Goal: Contribute content: Contribute content

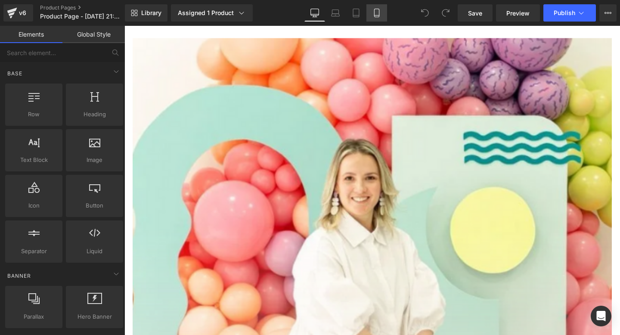
click at [373, 14] on icon at bounding box center [376, 13] width 9 height 9
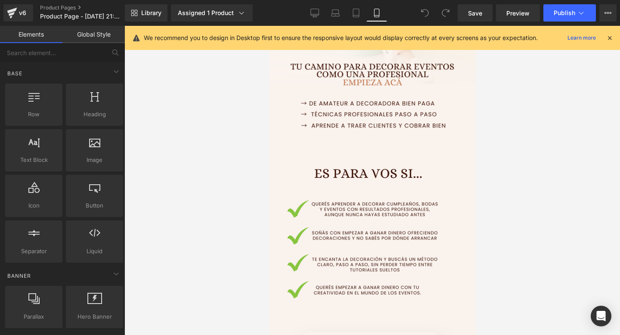
scroll to position [176, 0]
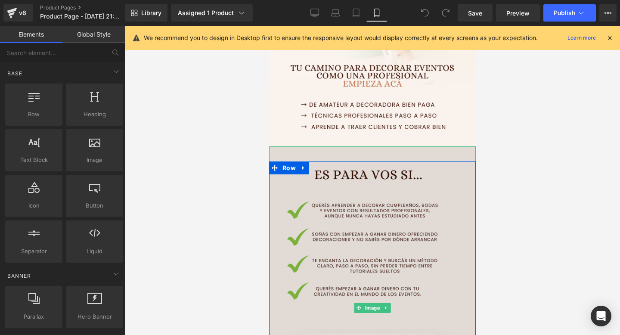
click at [335, 154] on img at bounding box center [372, 307] width 207 height 323
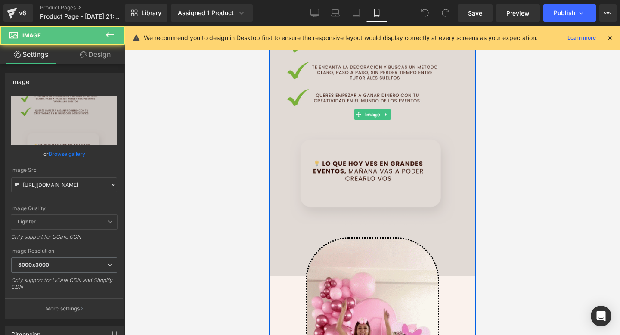
scroll to position [371, 0]
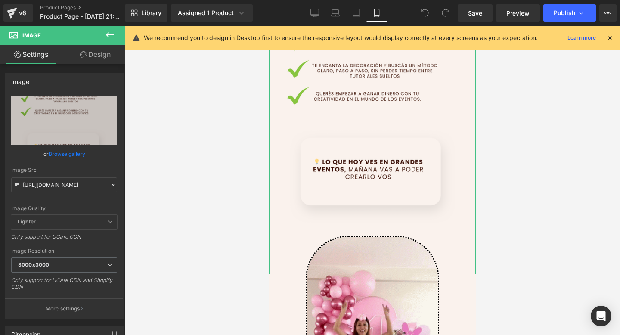
click at [87, 58] on link "Design" at bounding box center [95, 54] width 62 height 19
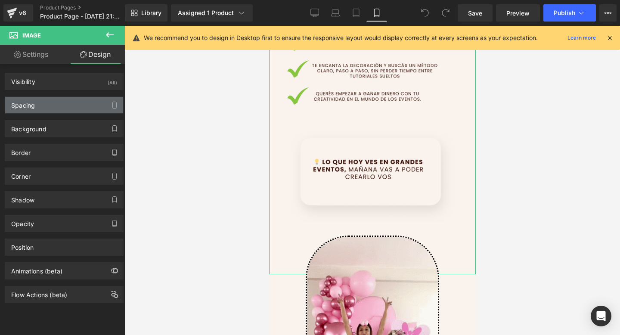
click at [79, 111] on div "Spacing" at bounding box center [64, 105] width 118 height 16
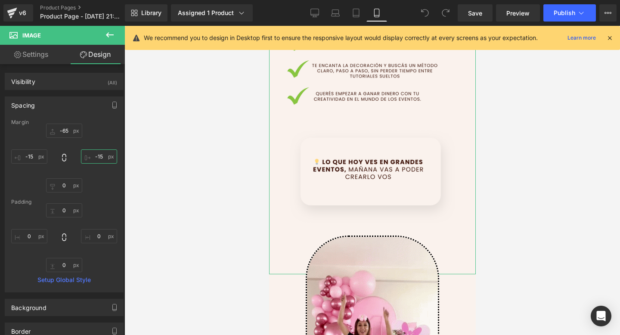
click at [101, 156] on input "-15" at bounding box center [99, 156] width 36 height 14
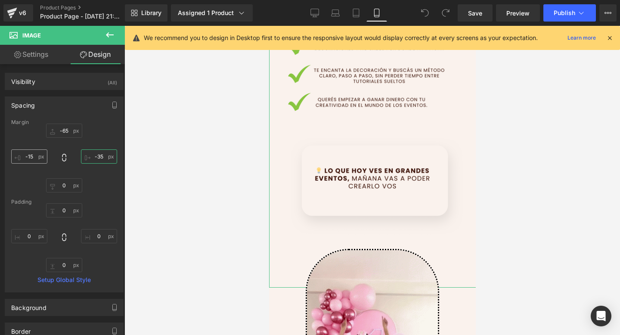
type input "-35"
click at [35, 156] on input "-15" at bounding box center [29, 156] width 36 height 14
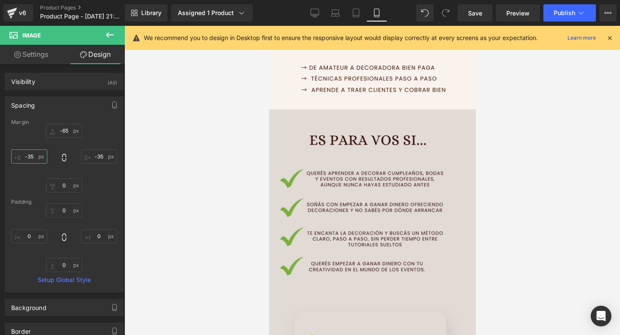
scroll to position [216, 0]
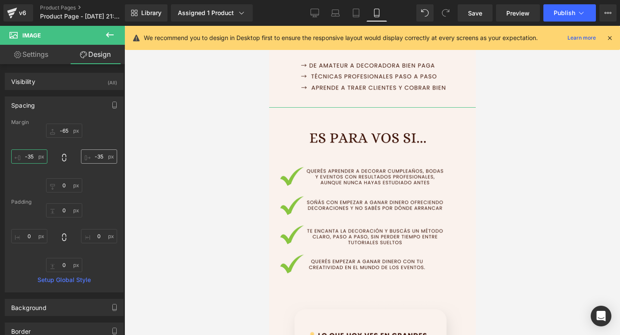
type input "-35"
click at [97, 158] on input "-35" at bounding box center [99, 156] width 36 height 14
click at [96, 156] on input "-35" at bounding box center [99, 156] width 36 height 14
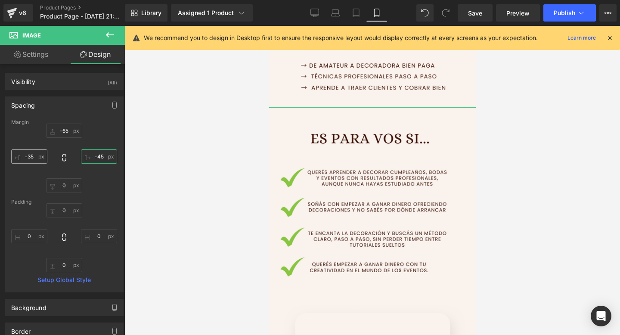
type input "-45"
click at [32, 160] on input "-35" at bounding box center [29, 156] width 36 height 14
click at [31, 157] on input "-35" at bounding box center [29, 156] width 36 height 14
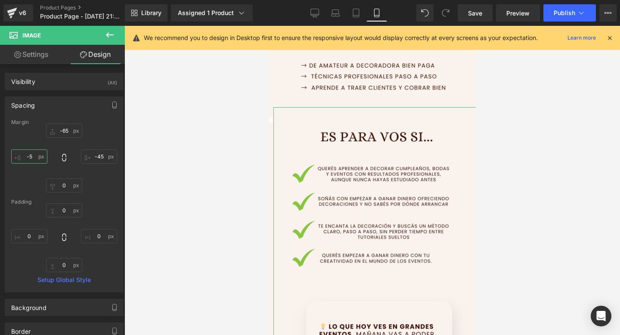
type input "-45"
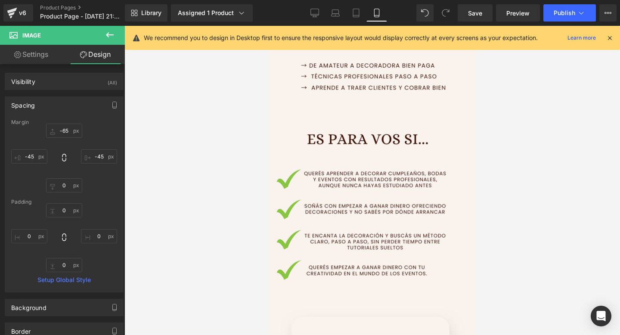
click at [558, 111] on div at bounding box center [371, 180] width 495 height 309
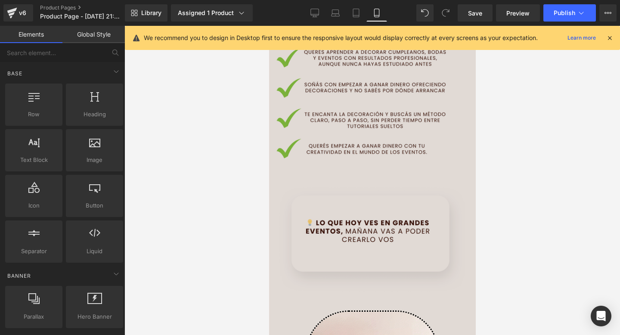
scroll to position [314, 0]
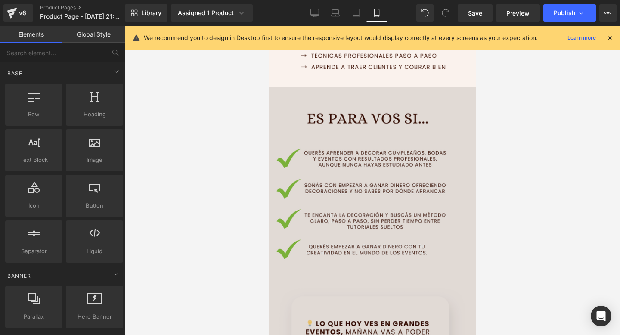
click at [407, 128] on img at bounding box center [372, 268] width 232 height 363
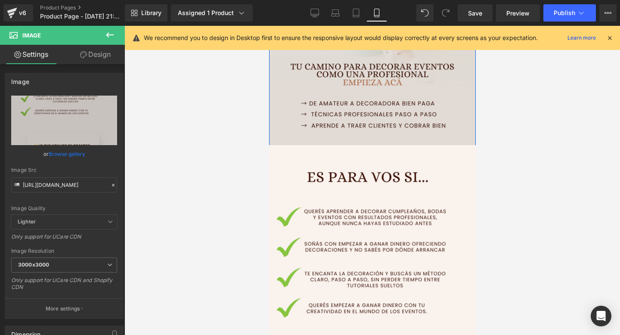
scroll to position [177, 0]
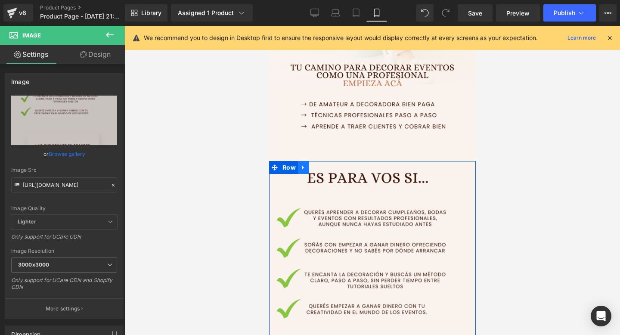
click at [299, 164] on link at bounding box center [302, 167] width 11 height 13
click at [312, 170] on icon at bounding box center [314, 167] width 6 height 6
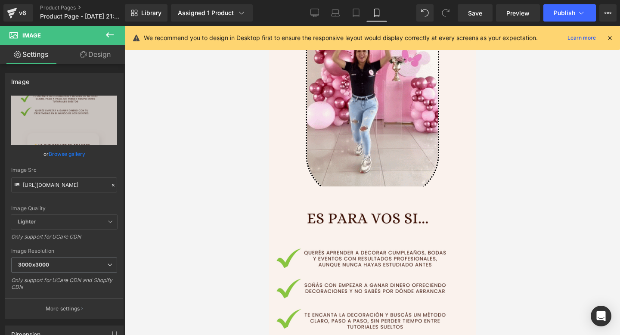
scroll to position [702, 0]
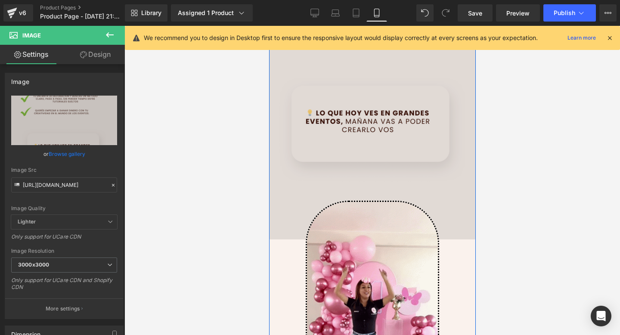
scroll to position [1087, 0]
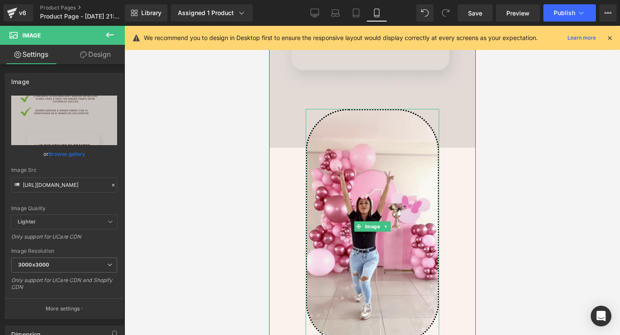
click at [379, 256] on img at bounding box center [371, 226] width 133 height 235
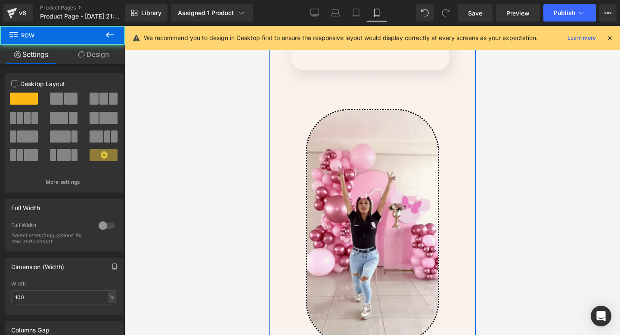
click at [285, 181] on div "Image Image" at bounding box center [372, 78] width 207 height 532
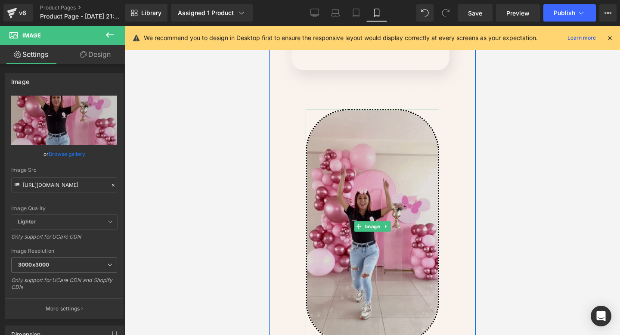
click at [382, 185] on img at bounding box center [371, 226] width 133 height 235
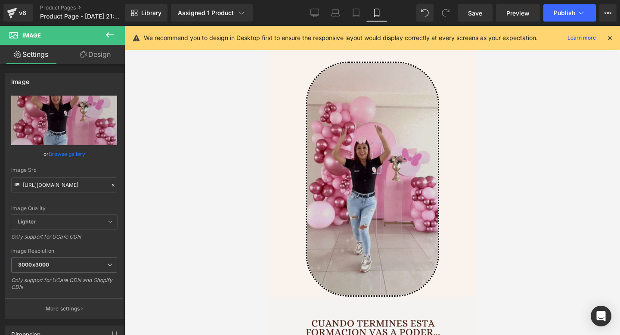
scroll to position [1131, 0]
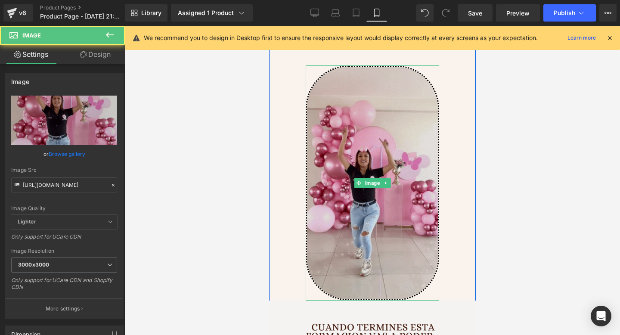
click at [382, 185] on div "Image" at bounding box center [371, 182] width 133 height 235
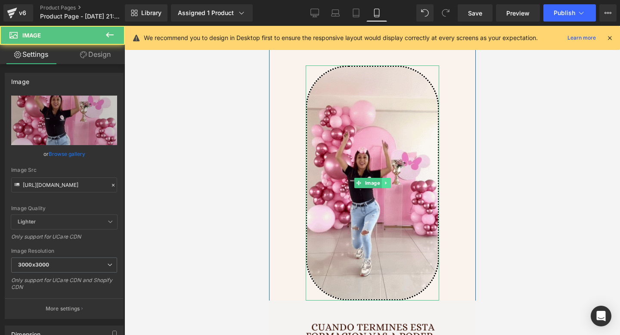
click at [384, 186] on link at bounding box center [385, 183] width 9 height 10
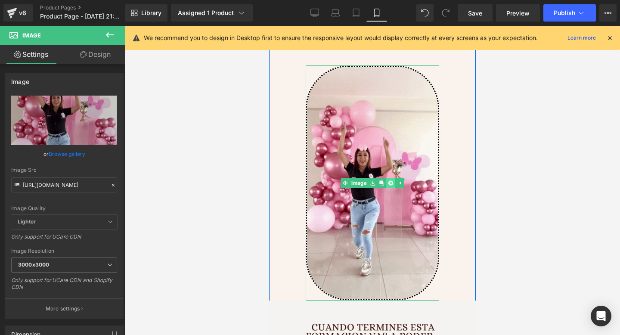
click at [391, 186] on link at bounding box center [390, 183] width 9 height 10
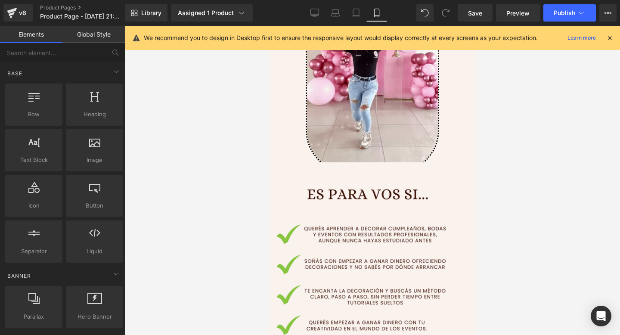
scroll to position [725, 0]
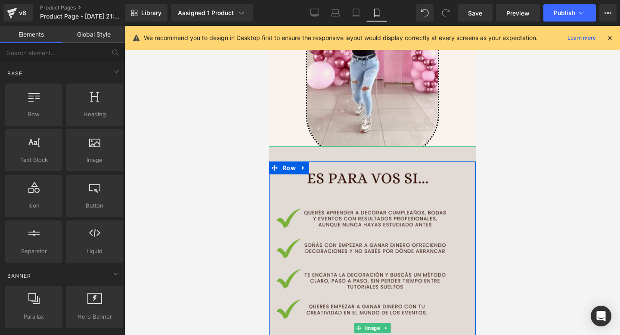
click at [353, 216] on img at bounding box center [372, 327] width 232 height 363
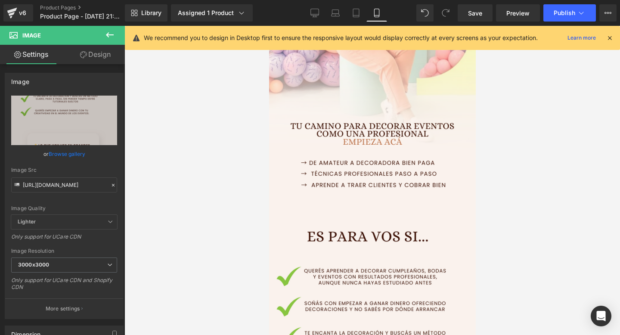
scroll to position [111, 0]
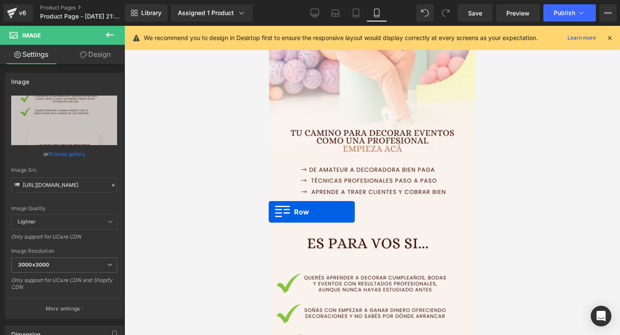
drag, startPoint x: 273, startPoint y: 166, endPoint x: 268, endPoint y: 207, distance: 41.7
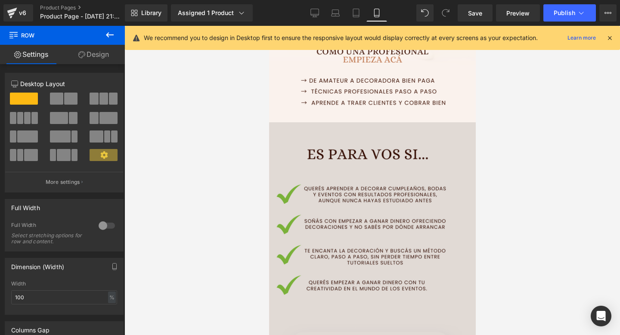
scroll to position [200, 0]
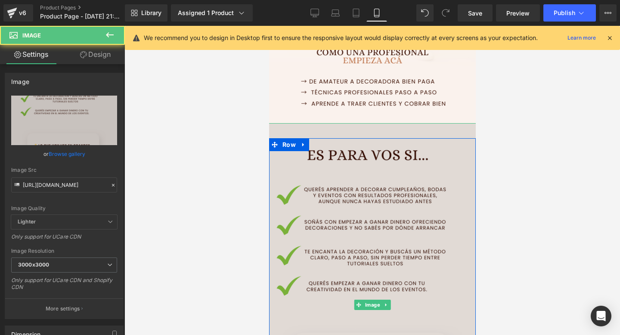
click at [337, 213] on img at bounding box center [372, 304] width 232 height 363
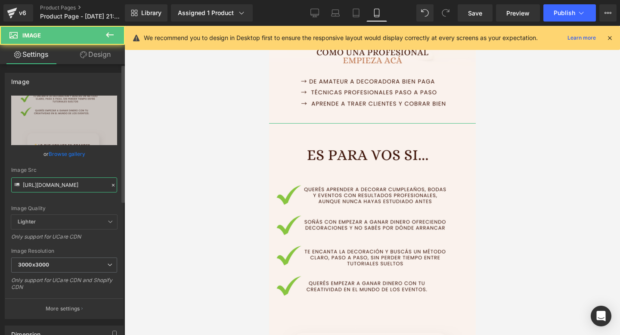
click at [68, 186] on input "[URL][DOMAIN_NAME]" at bounding box center [64, 184] width 106 height 15
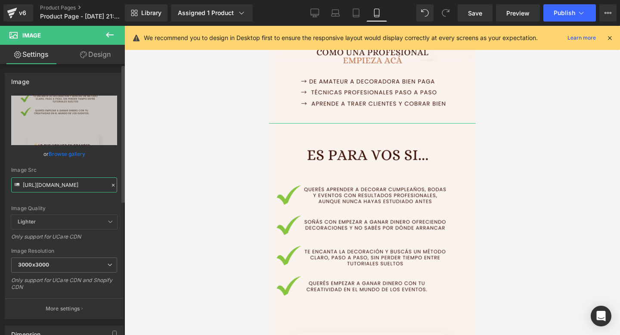
click at [68, 186] on input "[URL][DOMAIN_NAME]" at bounding box center [64, 184] width 106 height 15
paste input "4x5bVwxx/Eventos-5"
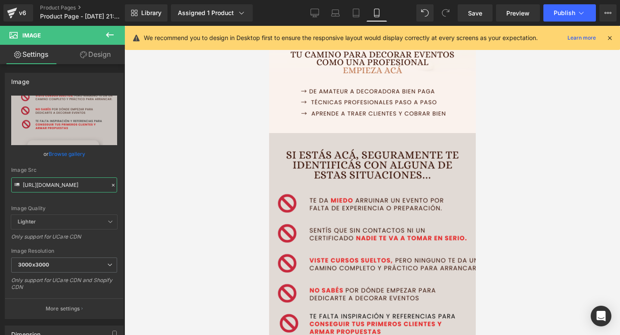
scroll to position [278, 0]
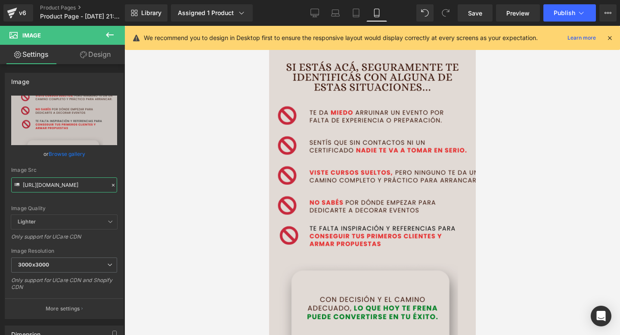
type input "[URL][DOMAIN_NAME]"
click at [393, 184] on img at bounding box center [372, 226] width 232 height 363
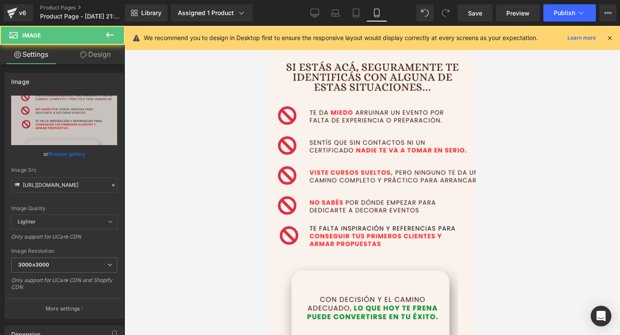
click at [93, 59] on link "Design" at bounding box center [95, 54] width 62 height 19
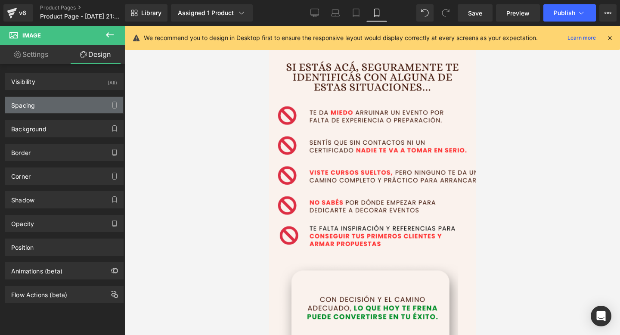
click at [76, 102] on div "Spacing" at bounding box center [64, 105] width 118 height 16
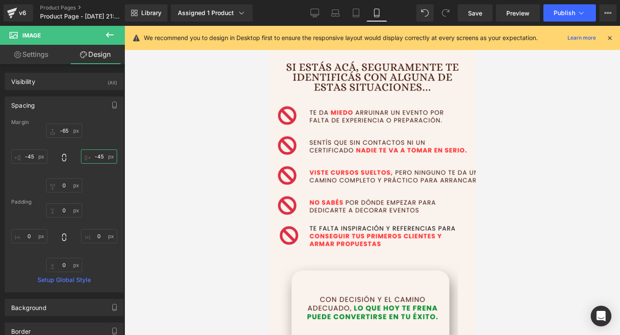
click at [97, 158] on input "-45" at bounding box center [99, 156] width 36 height 14
click at [97, 156] on input "-45" at bounding box center [99, 156] width 36 height 14
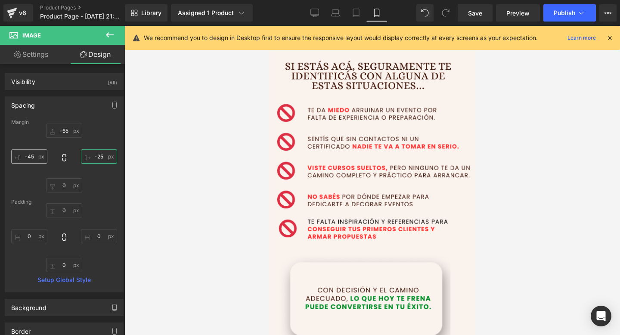
type input "-25"
click at [31, 157] on input "-45" at bounding box center [29, 156] width 36 height 14
click at [96, 157] on input "-25" at bounding box center [99, 156] width 36 height 14
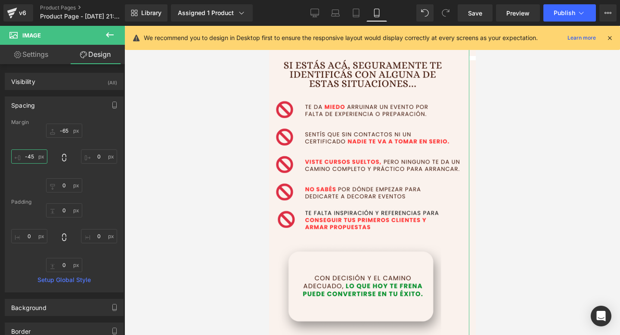
click at [32, 155] on input "-45" at bounding box center [29, 156] width 36 height 14
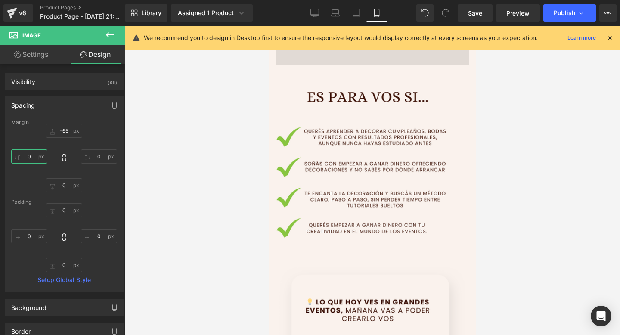
scroll to position [570, 0]
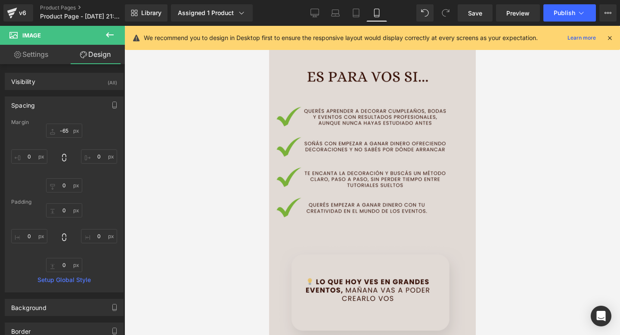
click at [408, 207] on img at bounding box center [372, 226] width 232 height 363
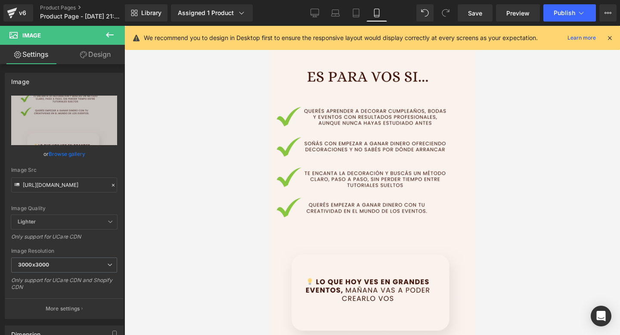
click at [104, 46] on link "Design" at bounding box center [95, 54] width 62 height 19
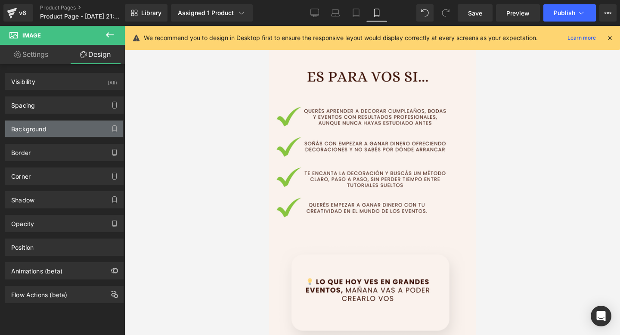
click at [77, 123] on div "Background" at bounding box center [64, 129] width 118 height 16
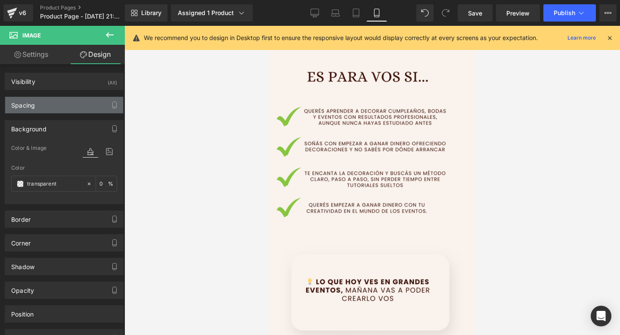
click at [94, 99] on div "Spacing" at bounding box center [64, 105] width 118 height 16
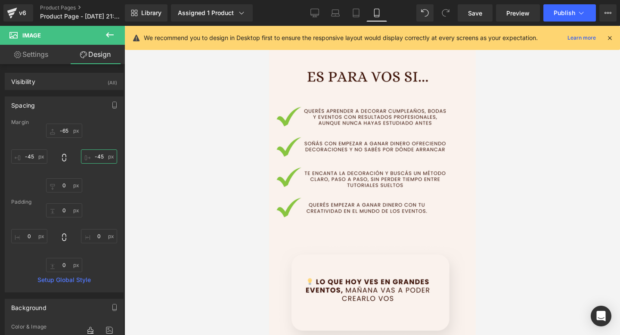
click at [98, 158] on input "-45" at bounding box center [99, 156] width 36 height 14
click at [96, 157] on input "-45" at bounding box center [99, 156] width 36 height 14
type input "-55"
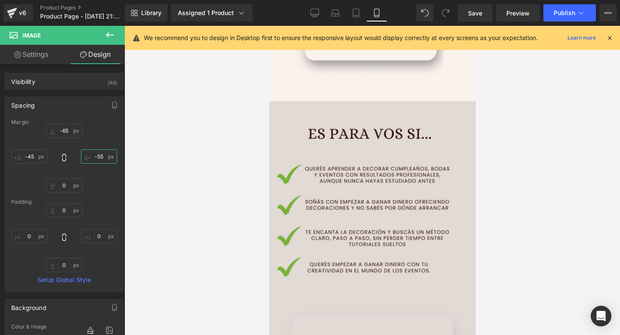
scroll to position [527, 0]
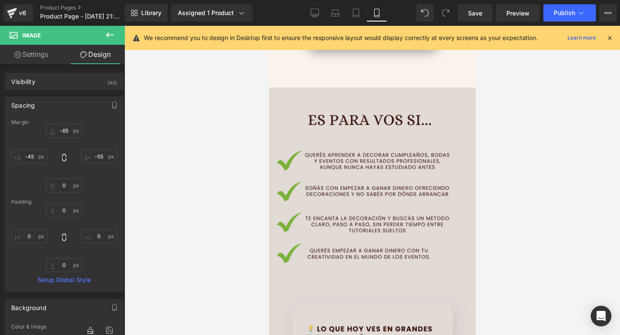
click at [382, 161] on img at bounding box center [374, 272] width 237 height 370
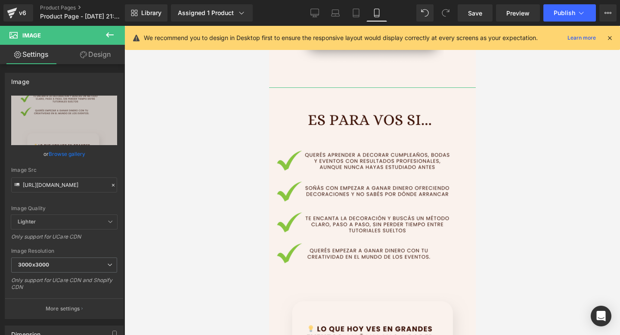
click at [80, 57] on icon at bounding box center [83, 54] width 7 height 7
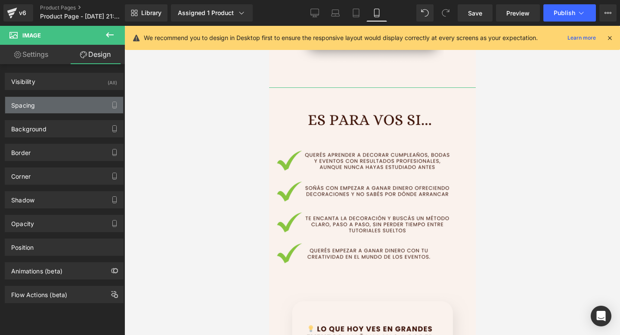
click at [50, 102] on div "Spacing" at bounding box center [64, 105] width 118 height 16
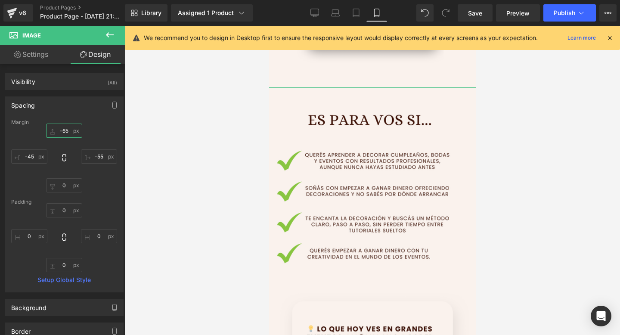
click at [63, 132] on input "-65" at bounding box center [64, 131] width 36 height 14
click at [63, 130] on input "-65" at bounding box center [64, 131] width 36 height 14
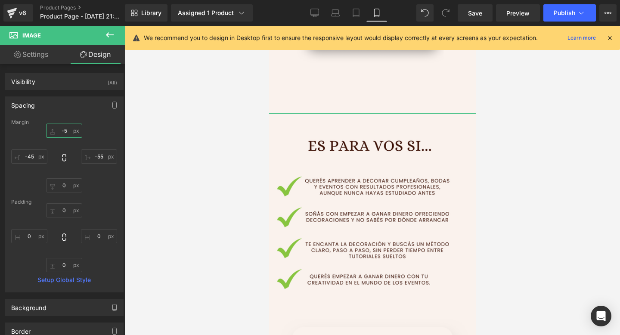
type input "-95"
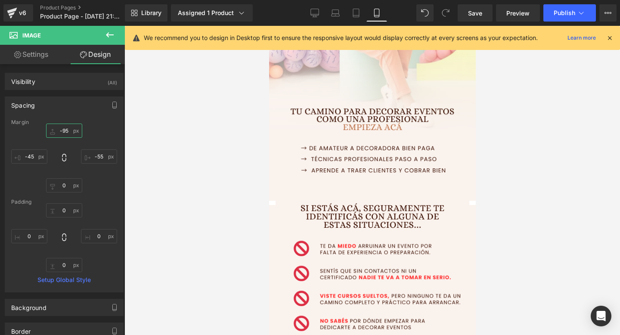
scroll to position [153, 0]
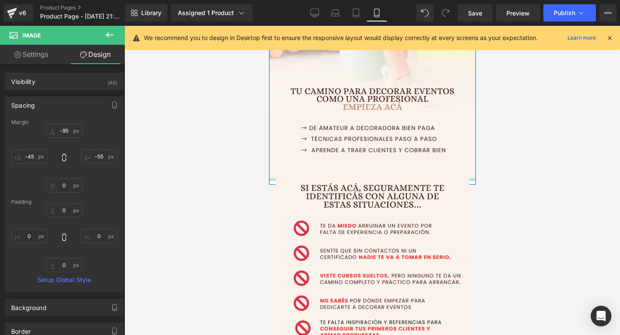
click at [272, 180] on div "Image" at bounding box center [372, 19] width 207 height 323
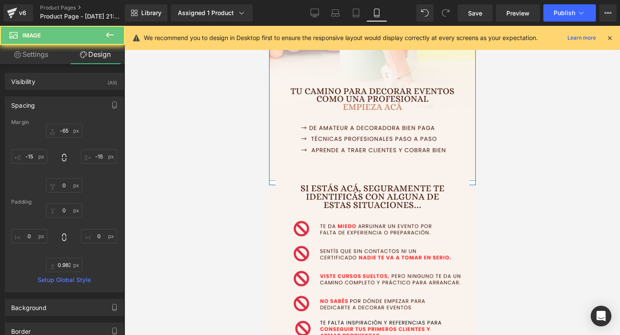
click at [272, 180] on img at bounding box center [372, 19] width 207 height 323
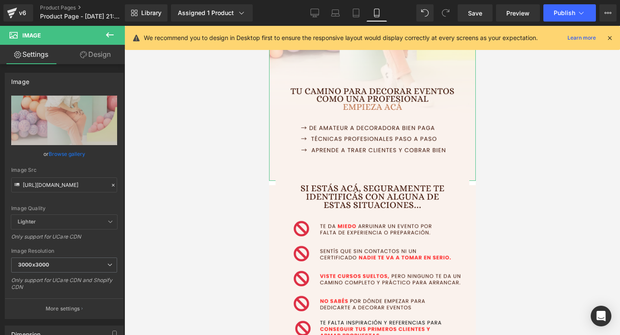
click at [93, 57] on link "Design" at bounding box center [95, 54] width 62 height 19
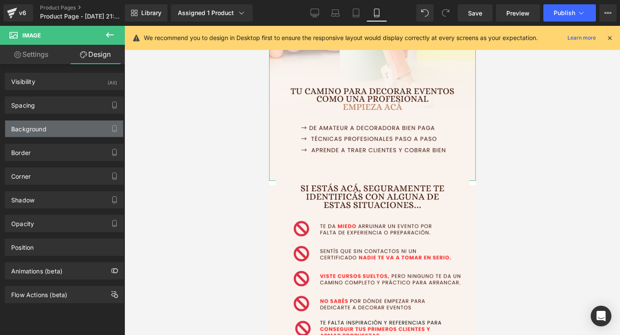
click at [63, 127] on div "Background" at bounding box center [64, 129] width 118 height 16
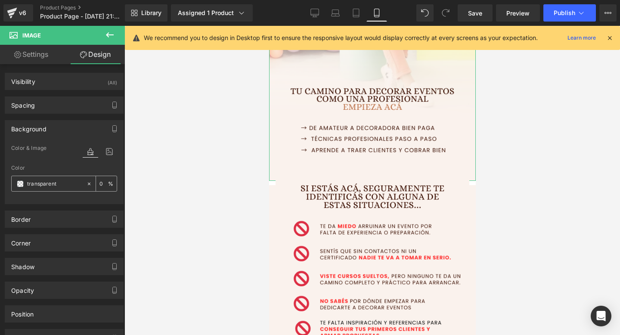
click at [55, 187] on input "transparent" at bounding box center [54, 183] width 55 height 9
paste input "#faf2ed"
type input "#faf2ed"
type input "100"
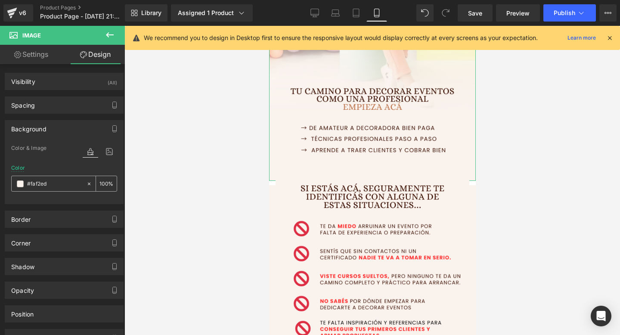
type input "#faf2ed"
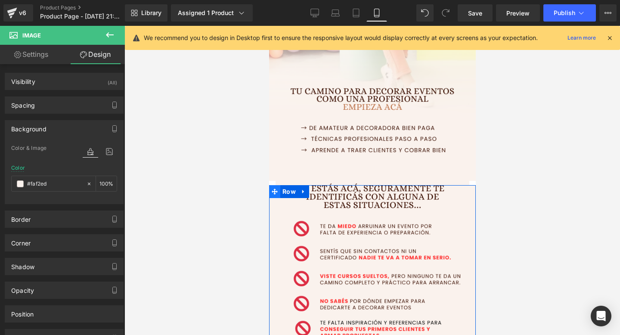
click at [273, 185] on span at bounding box center [274, 191] width 11 height 13
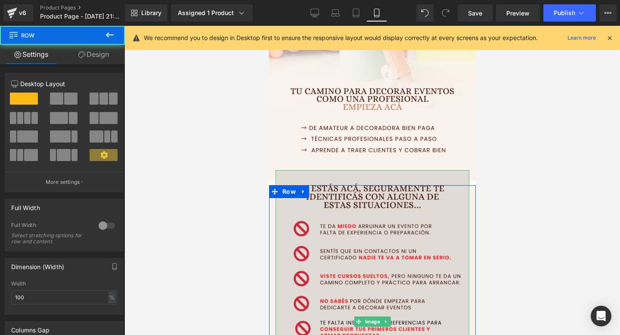
click at [312, 209] on img at bounding box center [372, 321] width 194 height 303
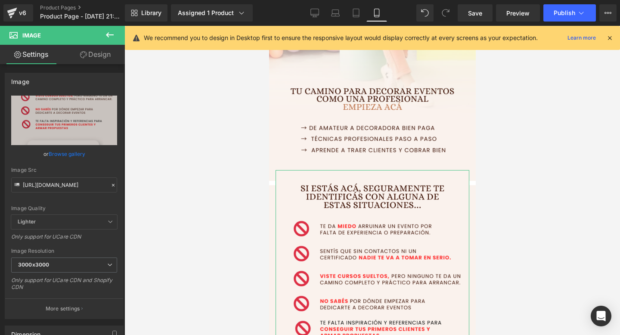
click at [82, 52] on icon at bounding box center [83, 54] width 7 height 7
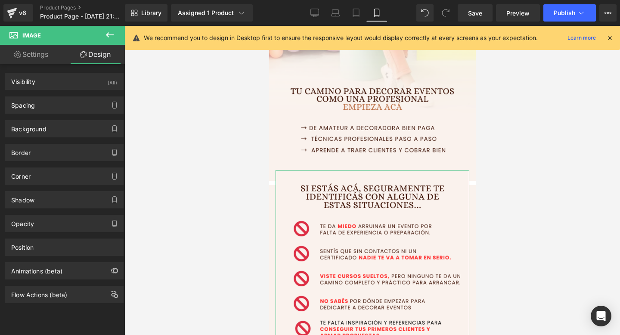
click at [74, 117] on div "Background Color & Image color transparent Color transparent 0 % Image Replace …" at bounding box center [64, 126] width 129 height 24
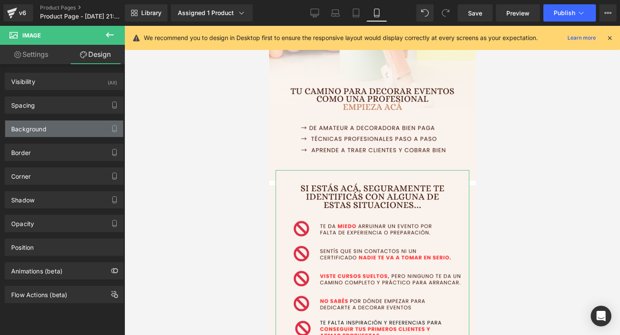
click at [69, 127] on div "Background" at bounding box center [64, 129] width 118 height 16
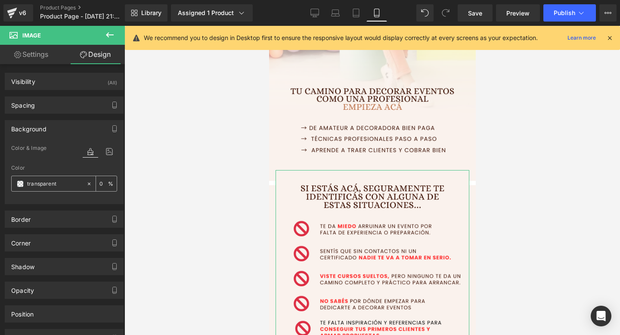
click at [41, 185] on input "transparent" at bounding box center [54, 183] width 55 height 9
paste input "#faf2ed"
type input "#faf2ed"
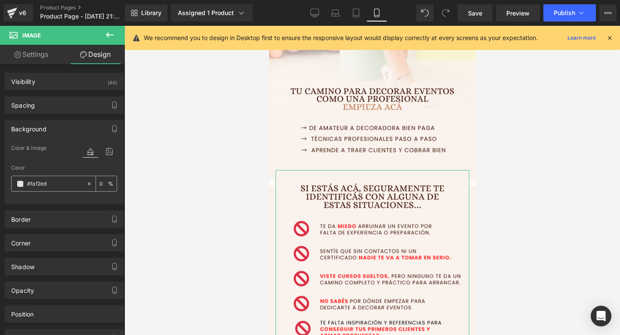
type input "100"
type input "#faf2ed"
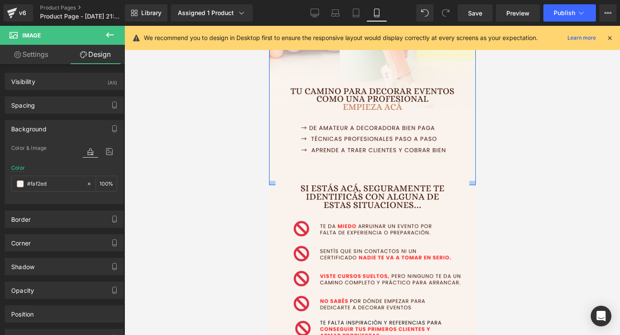
click at [272, 182] on div at bounding box center [372, 183] width 207 height 4
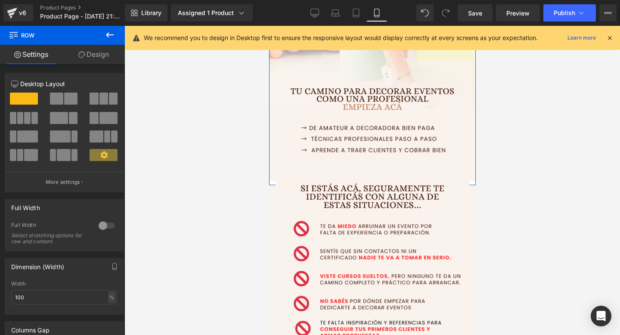
click at [101, 55] on link "Design" at bounding box center [93, 54] width 62 height 19
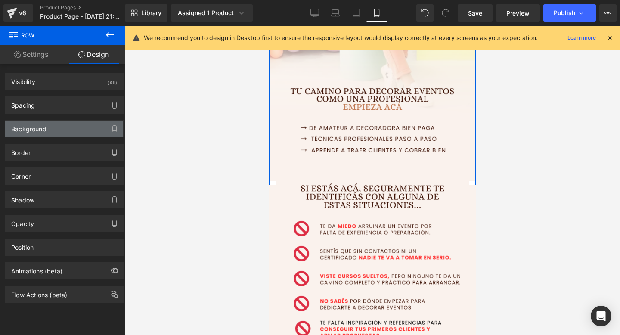
click at [33, 131] on div "Background" at bounding box center [28, 127] width 35 height 12
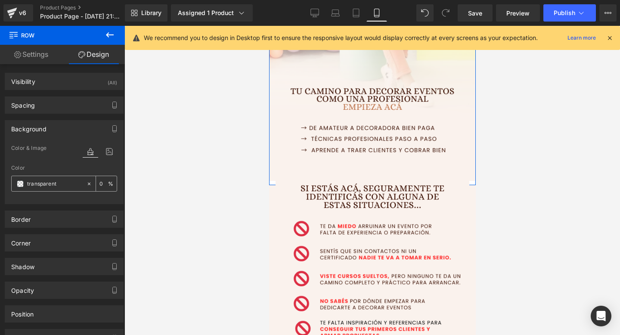
click at [35, 186] on input "transparent" at bounding box center [54, 183] width 55 height 9
paste input "#faf2ed"
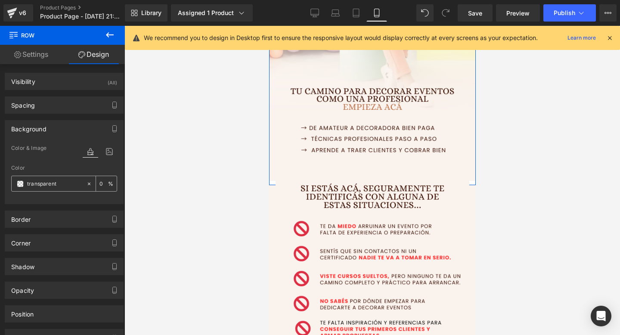
type input "#faf2ed"
type input "100"
click at [156, 176] on div at bounding box center [371, 180] width 495 height 309
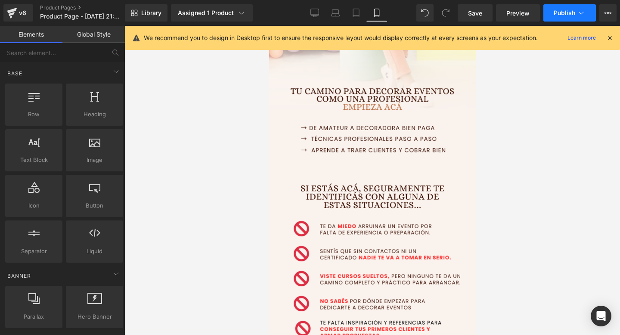
click at [572, 12] on span "Publish" at bounding box center [565, 12] width 22 height 7
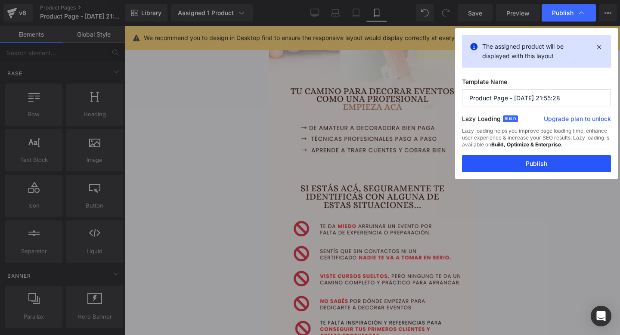
click at [511, 165] on button "Publish" at bounding box center [536, 163] width 149 height 17
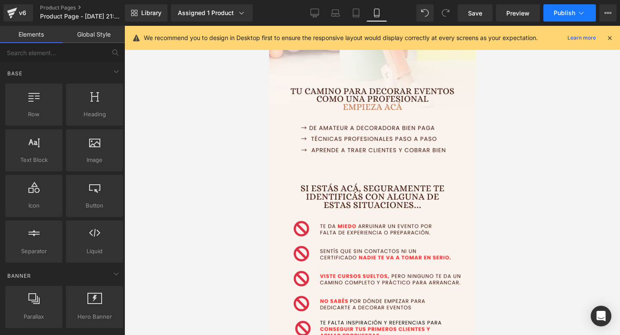
click at [549, 17] on button "Publish" at bounding box center [569, 12] width 53 height 17
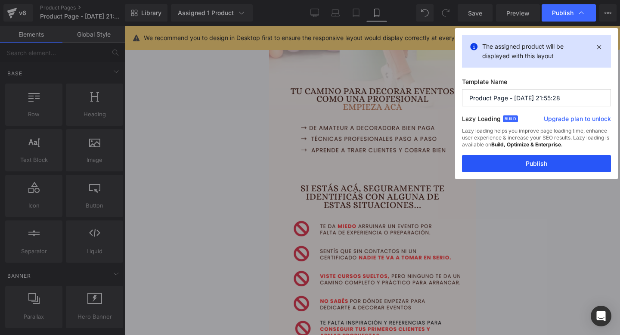
click at [517, 159] on button "Publish" at bounding box center [536, 163] width 149 height 17
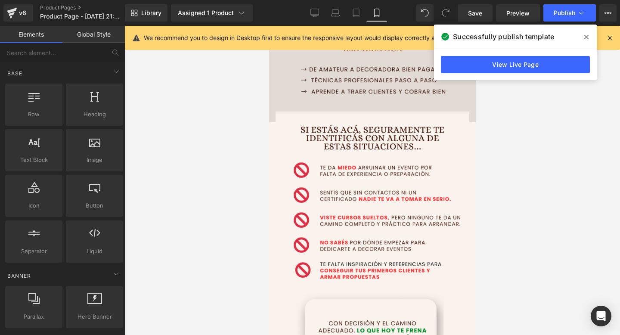
scroll to position [215, 0]
